Goal: Task Accomplishment & Management: Manage account settings

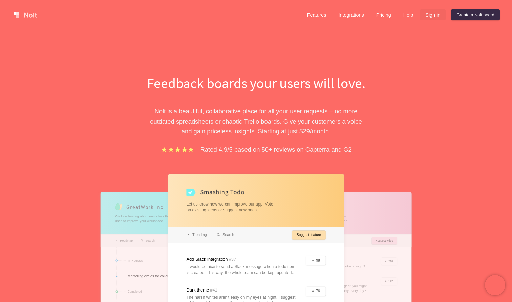
click at [434, 17] on link "Sign in" at bounding box center [433, 14] width 26 height 11
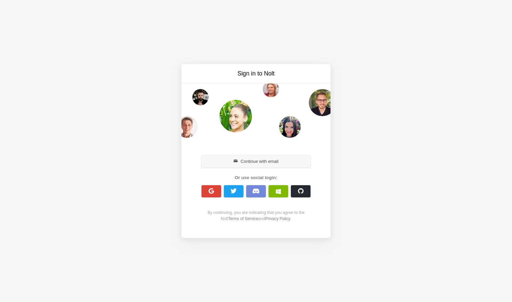
click at [291, 161] on button "Continue with email" at bounding box center [256, 161] width 109 height 12
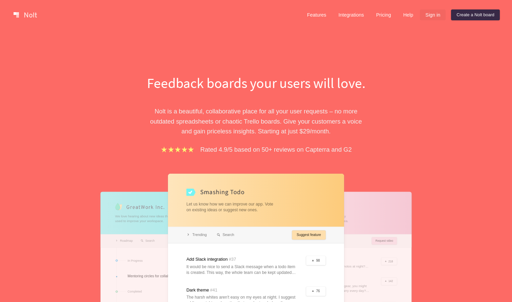
click at [430, 17] on link "Sign in" at bounding box center [433, 14] width 26 height 11
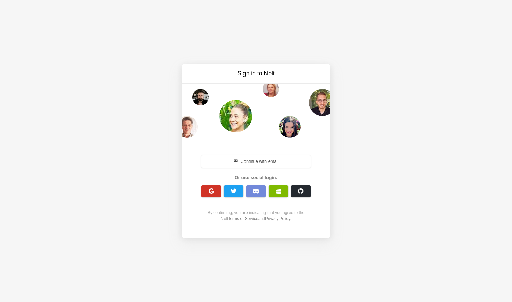
click at [212, 191] on span "button" at bounding box center [211, 191] width 6 height 6
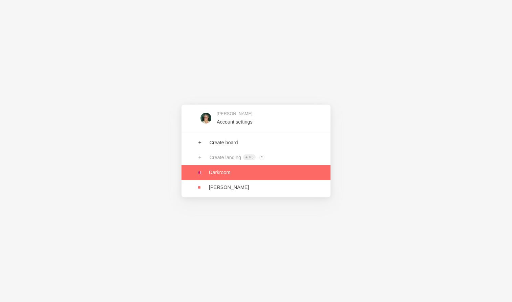
click at [223, 174] on link at bounding box center [256, 172] width 149 height 15
